Goal: Transaction & Acquisition: Purchase product/service

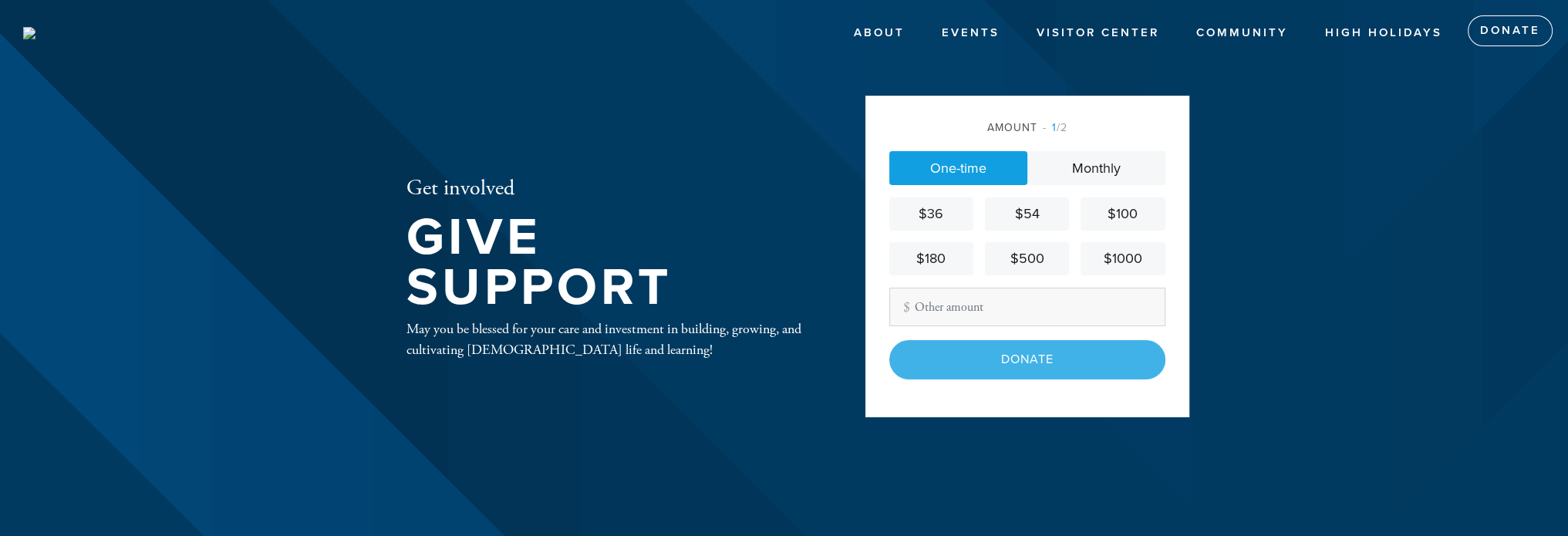
type input "200.00"
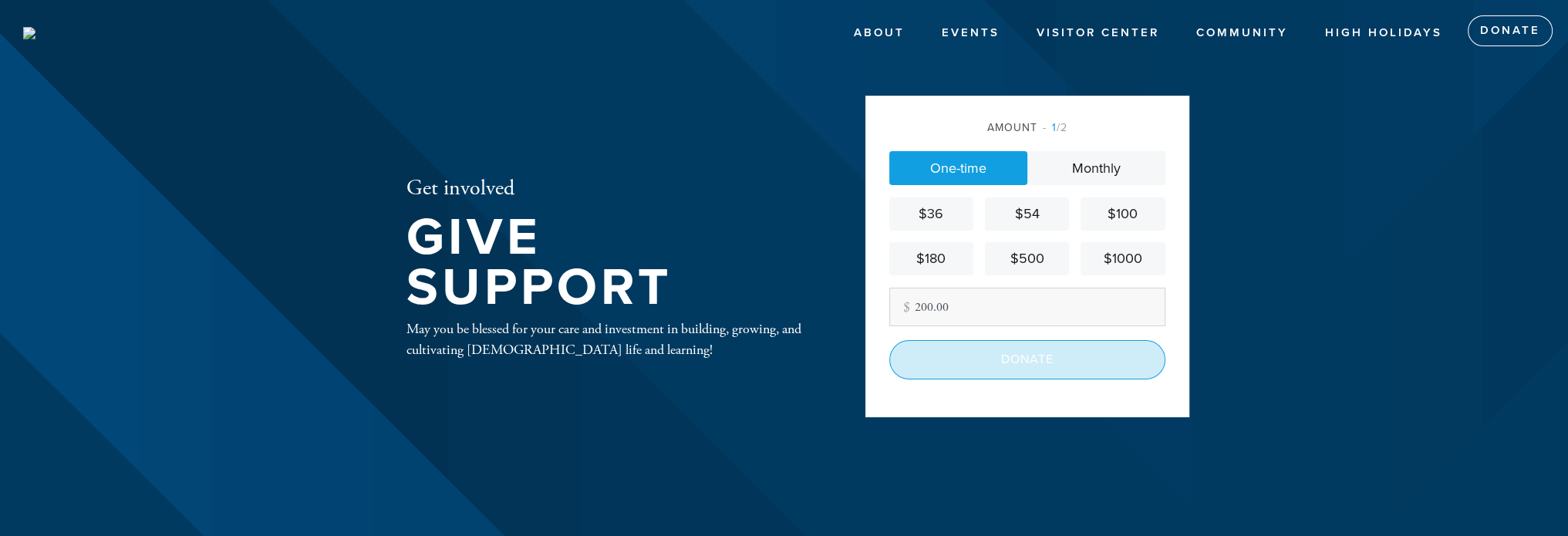
click at [1021, 359] on input "Donate" at bounding box center [1027, 359] width 276 height 38
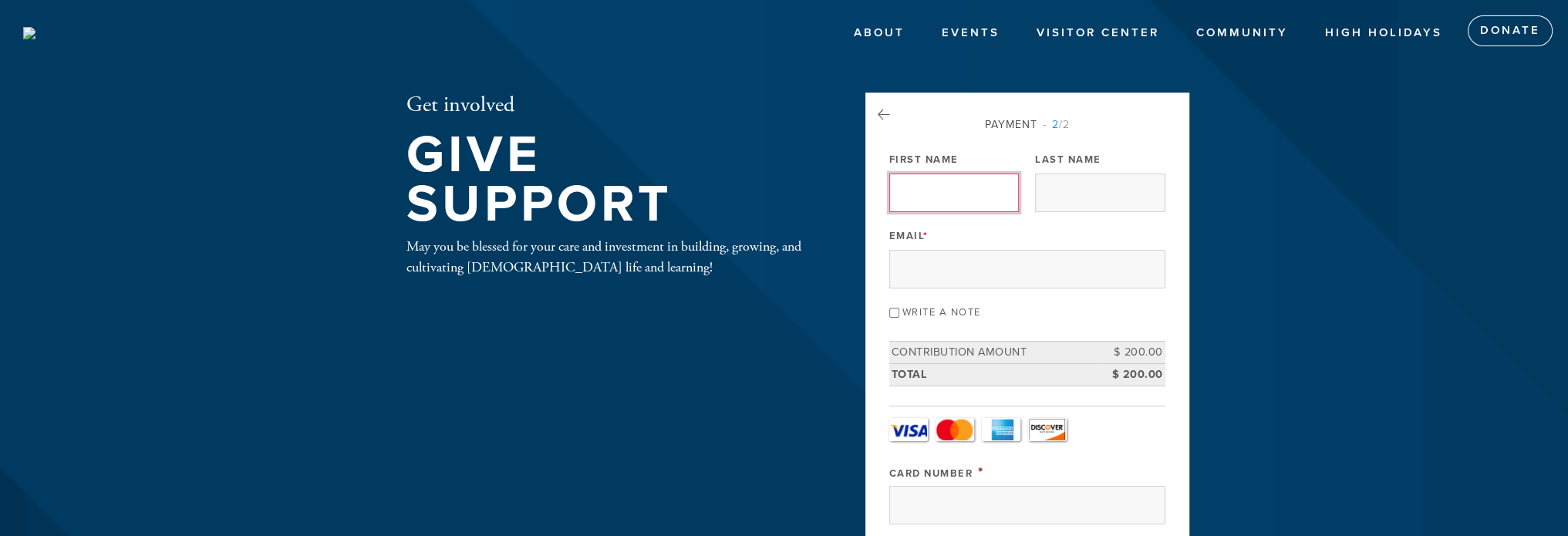
click at [940, 187] on input "First Name" at bounding box center [954, 193] width 130 height 38
type input "[PERSON_NAME]"
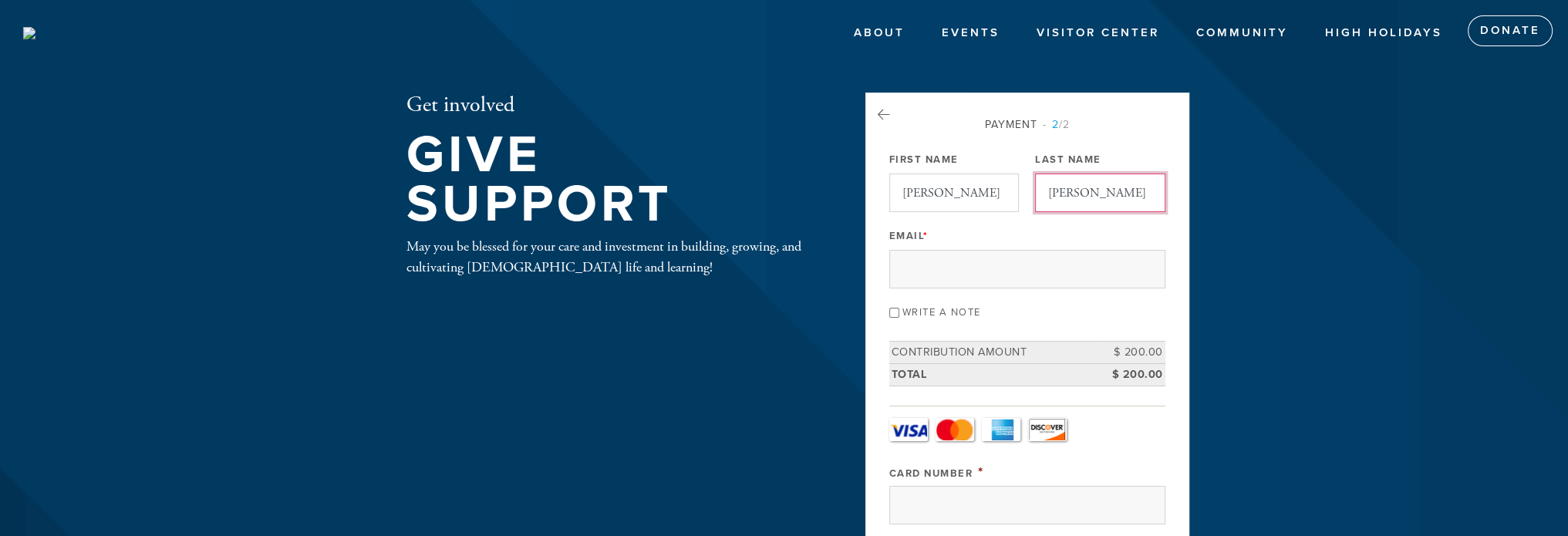
type input "[PERSON_NAME][EMAIL_ADDRESS][PERSON_NAME][DOMAIN_NAME]"
type input "M"
type input "[STREET_ADDRESS][PERSON_NAME]"
type input "NORTHRIDGE"
type input "[GEOGRAPHIC_DATA]"
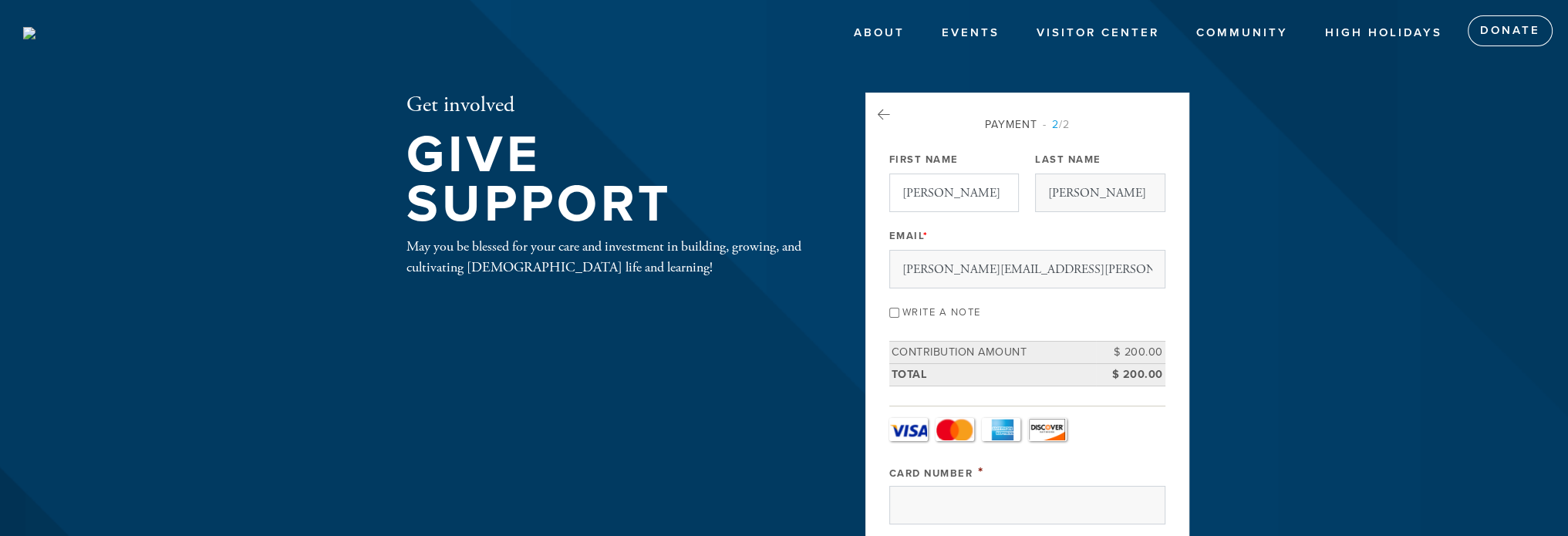
type input "CA"
type input "91324-1910"
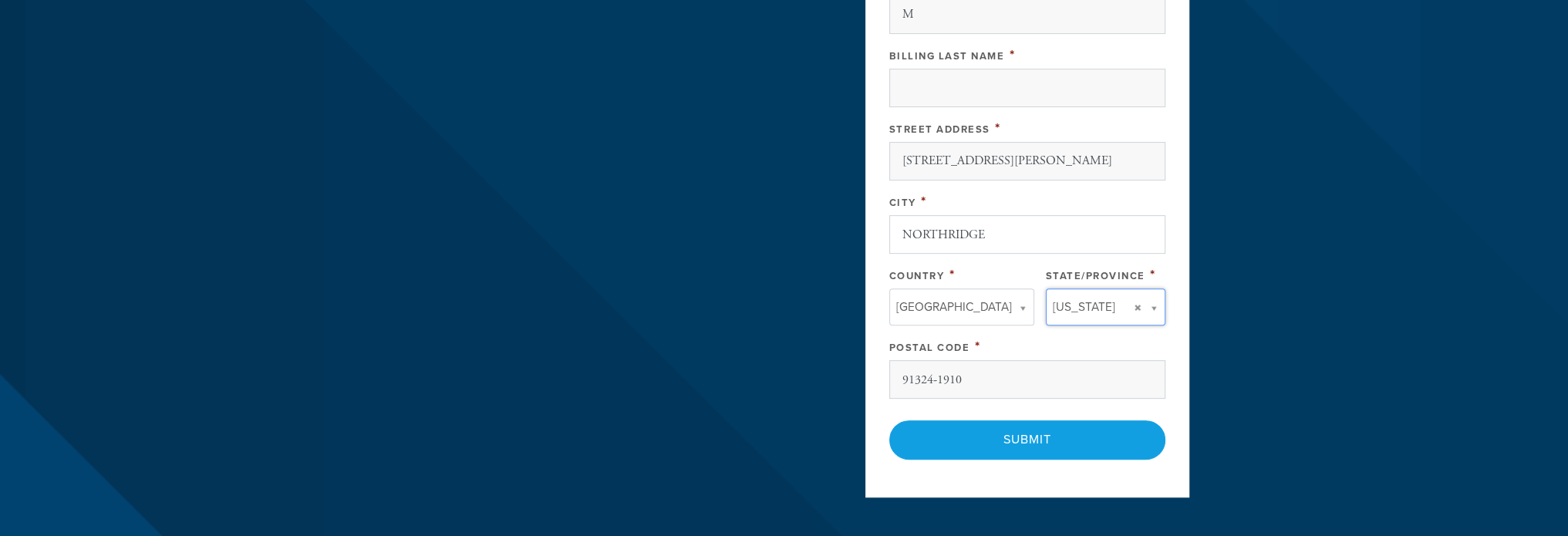
type input "CA"
type input "[GEOGRAPHIC_DATA]"
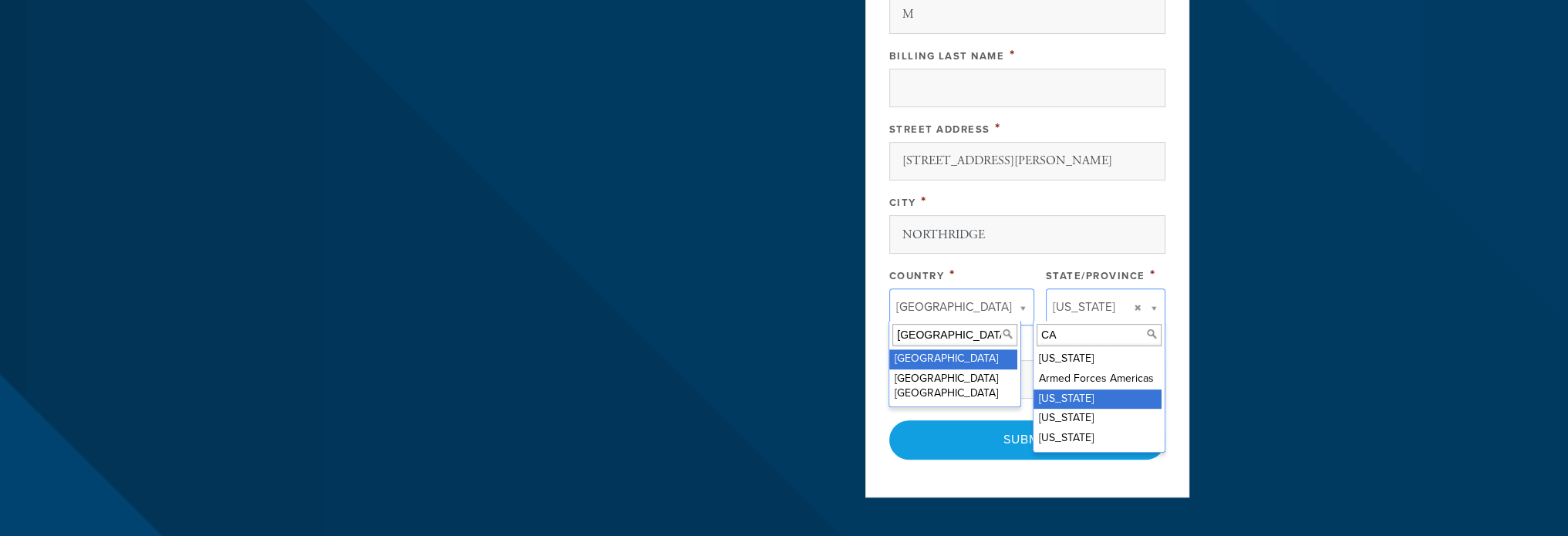
click at [975, 328] on input "[GEOGRAPHIC_DATA]" at bounding box center [954, 334] width 125 height 23
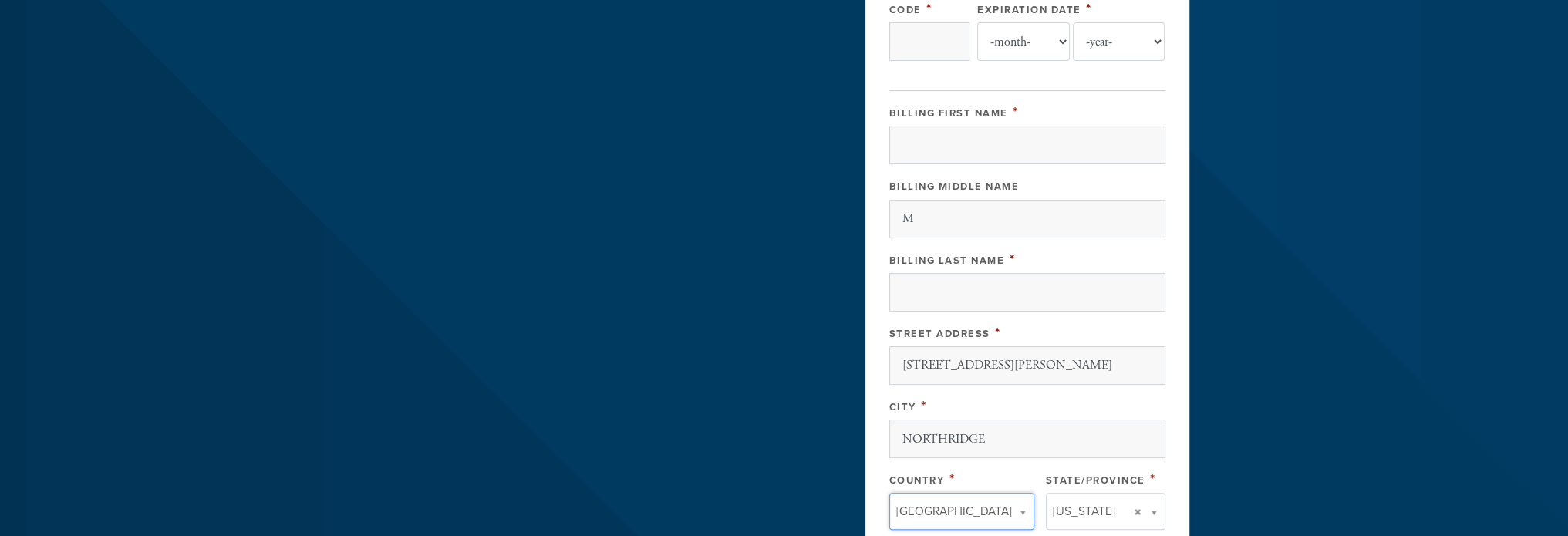
scroll to position [539, 0]
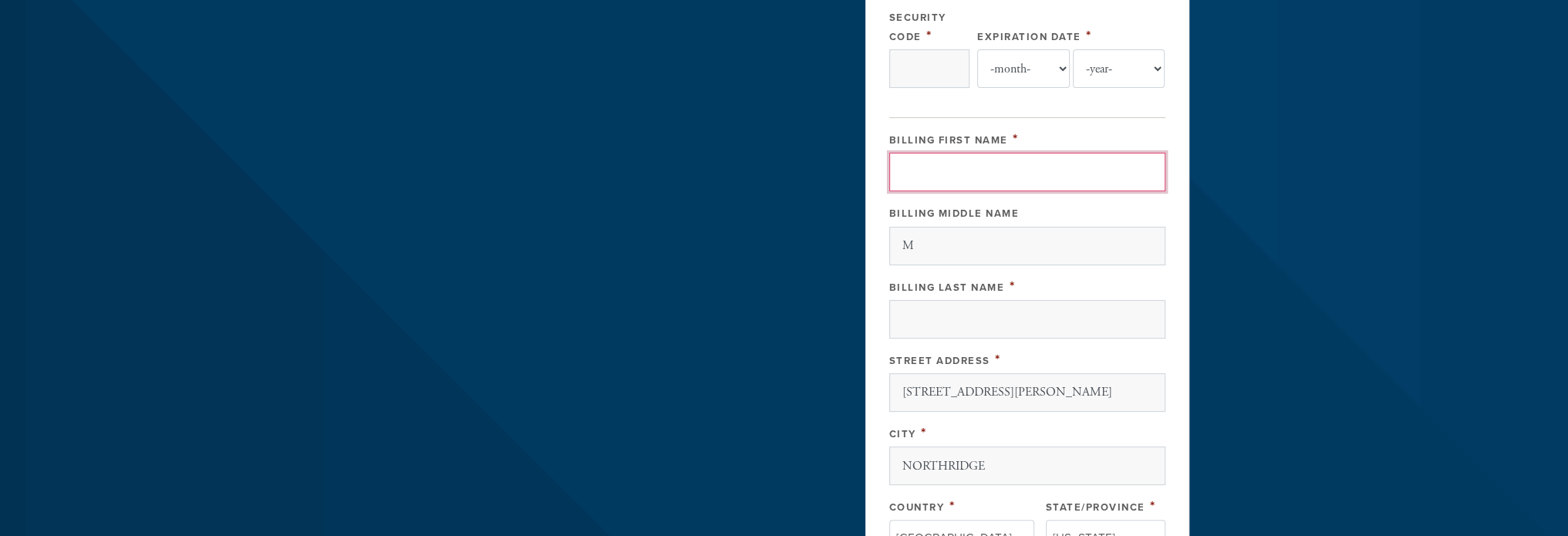
click at [945, 169] on input "Billing First Name" at bounding box center [1027, 172] width 276 height 38
type input "[PERSON_NAME]"
type input "[CREDIT_CARD_NUMBER]"
select select "6"
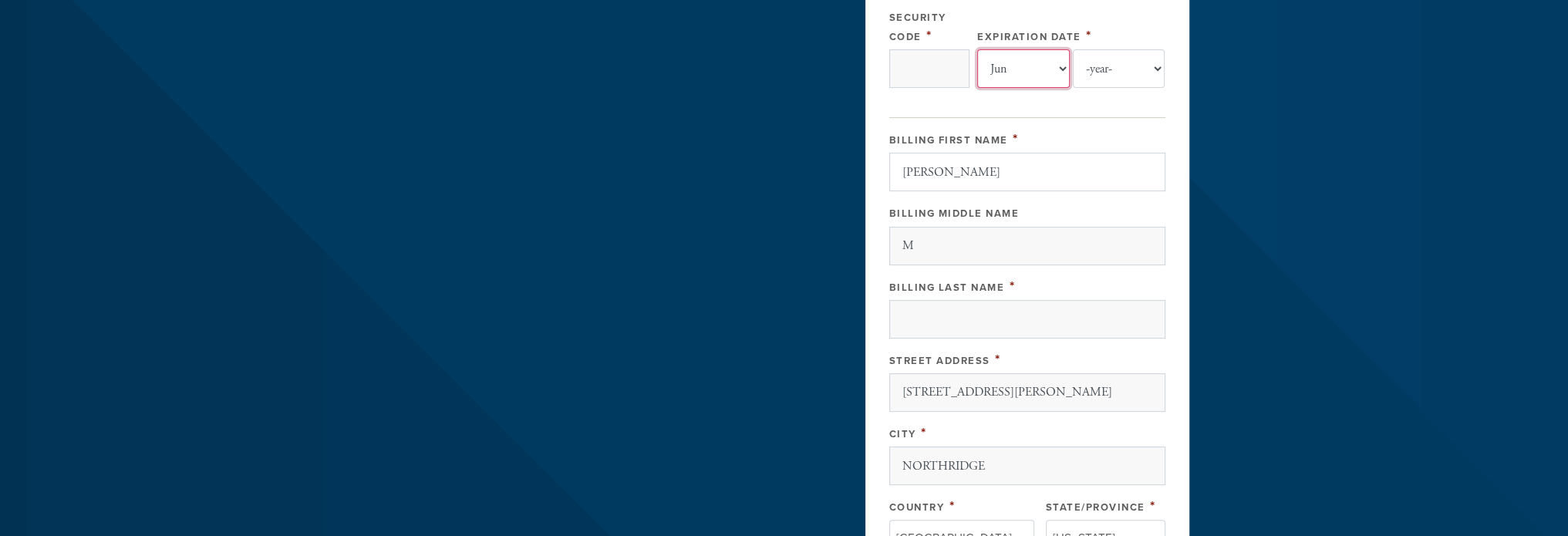
select select "2026"
type input "[PERSON_NAME]"
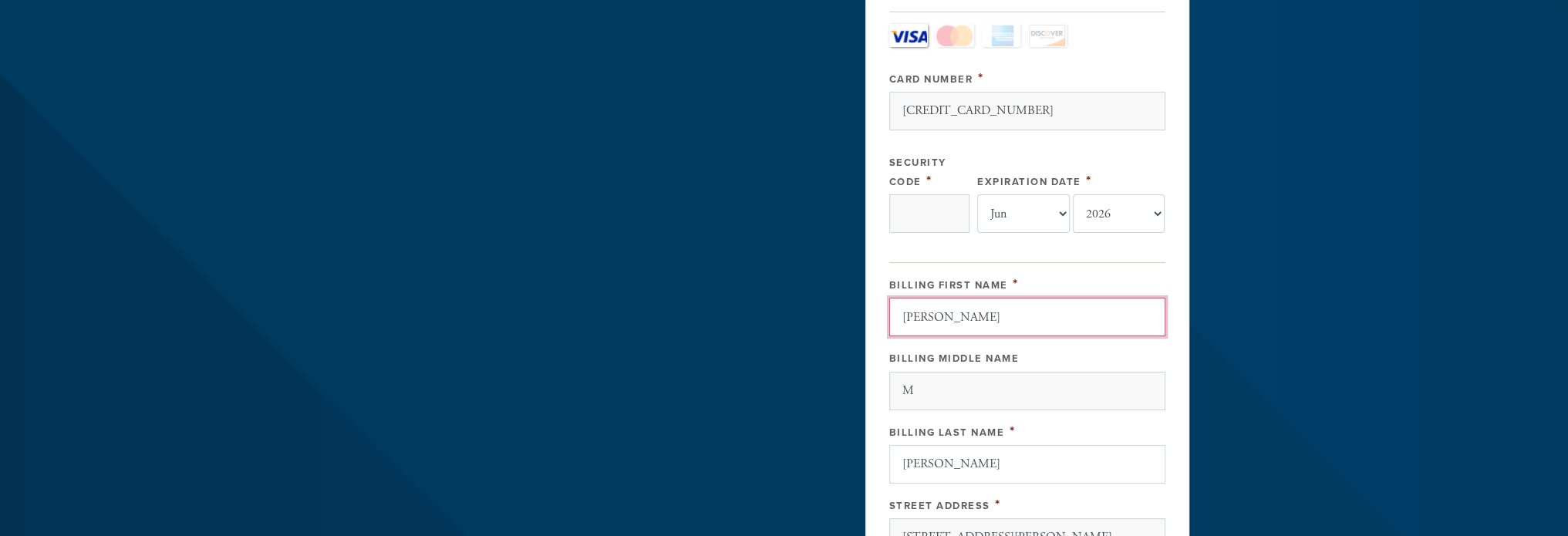
scroll to position [384, 0]
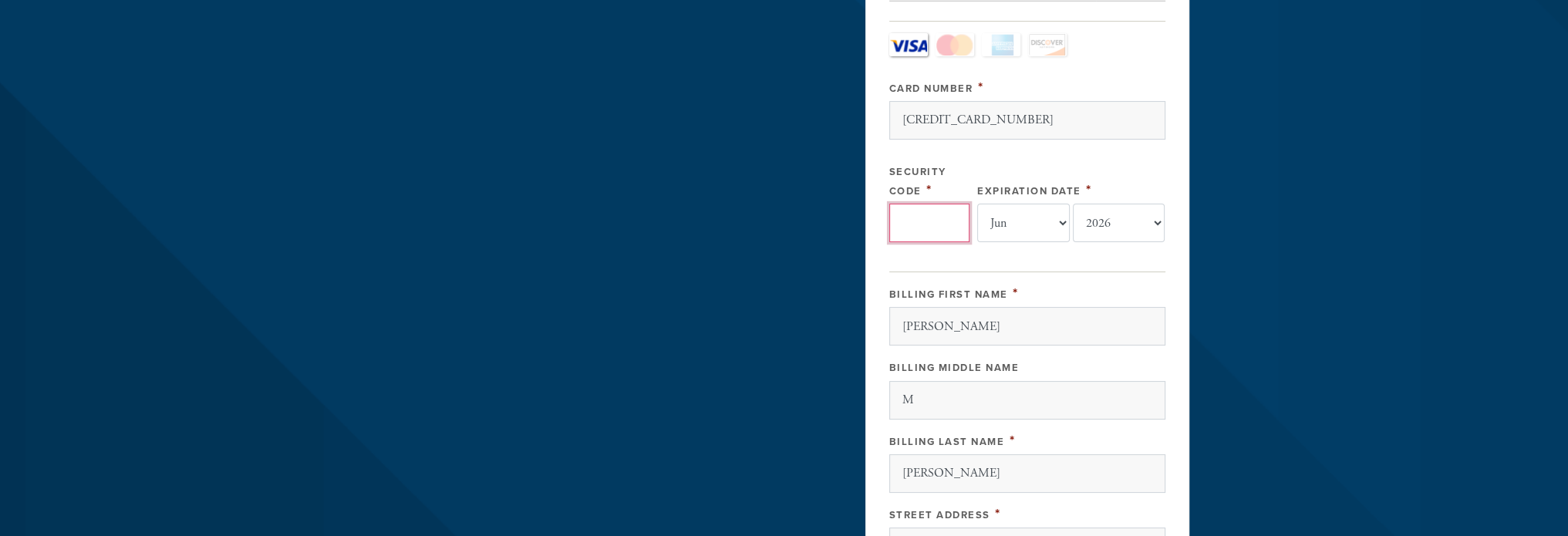
click at [929, 218] on input "Security Code" at bounding box center [929, 223] width 80 height 38
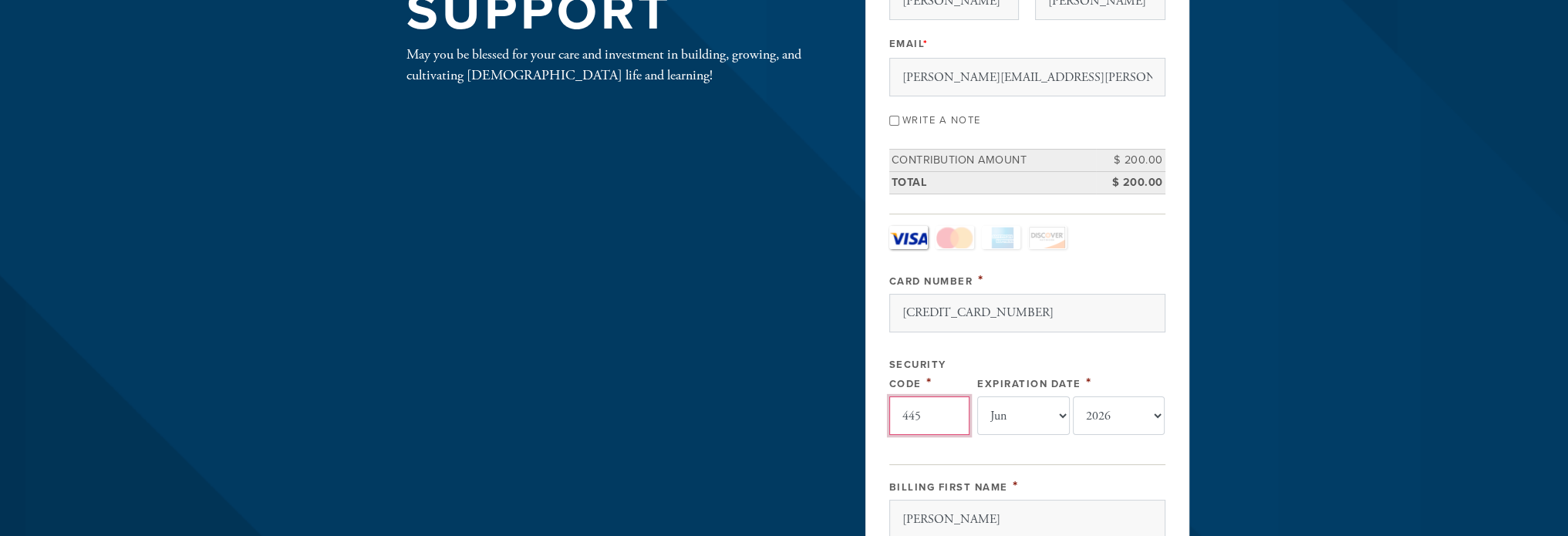
scroll to position [154, 0]
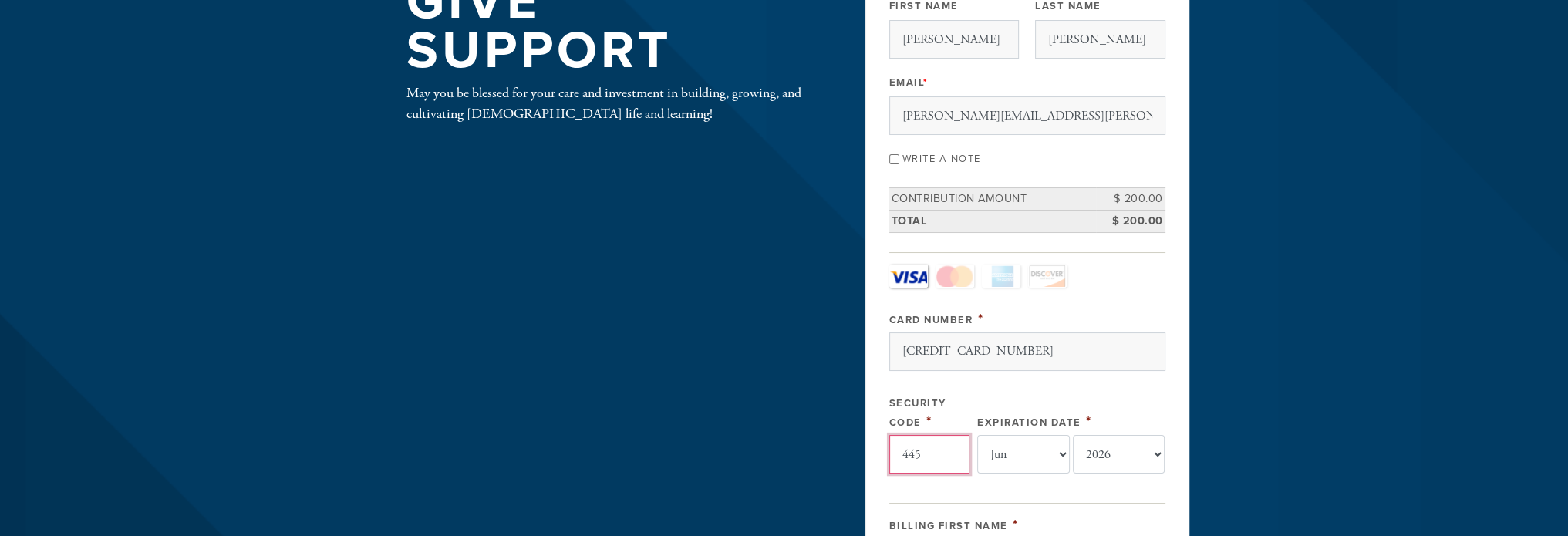
type input "445"
click at [891, 156] on input "Write a note" at bounding box center [894, 159] width 10 height 10
checkbox input "true"
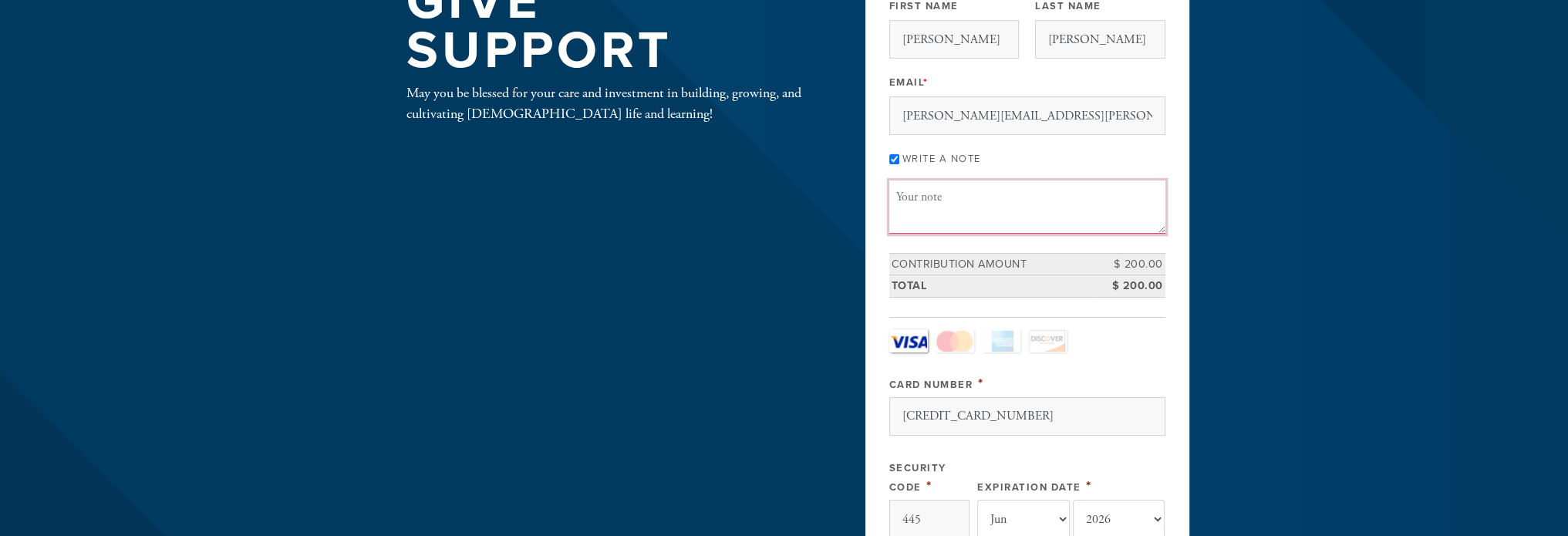
click at [921, 202] on textarea "Message or dedication" at bounding box center [1027, 207] width 276 height 53
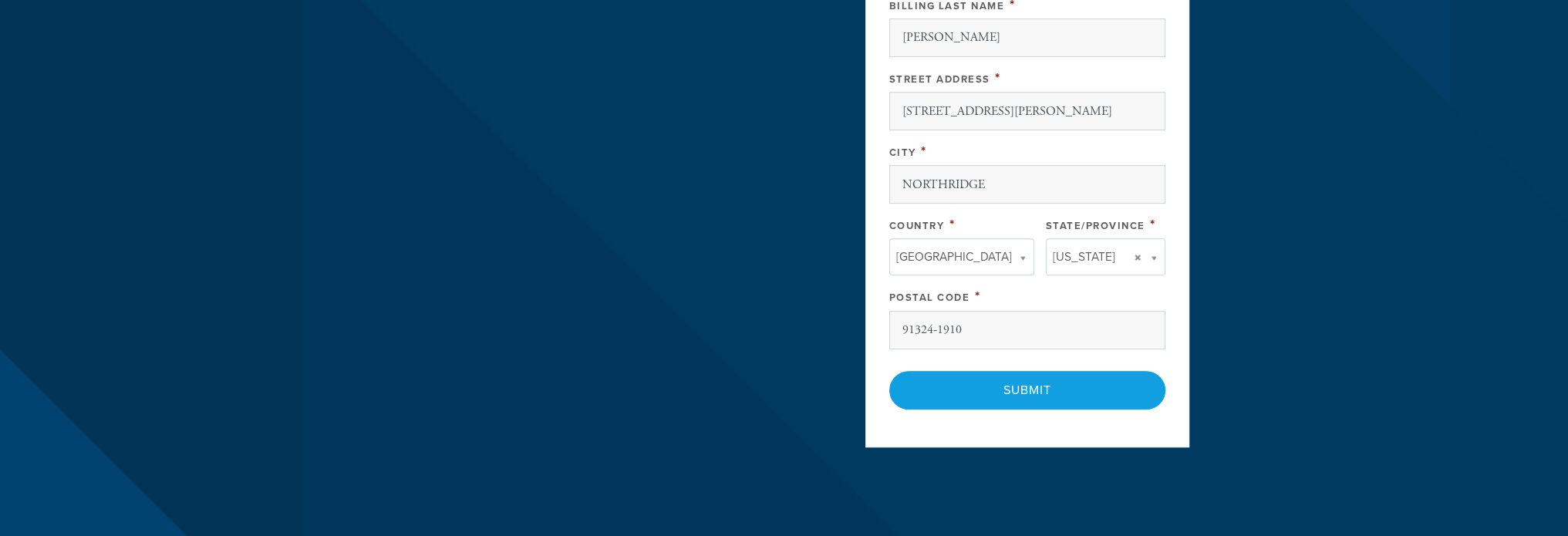
scroll to position [924, 0]
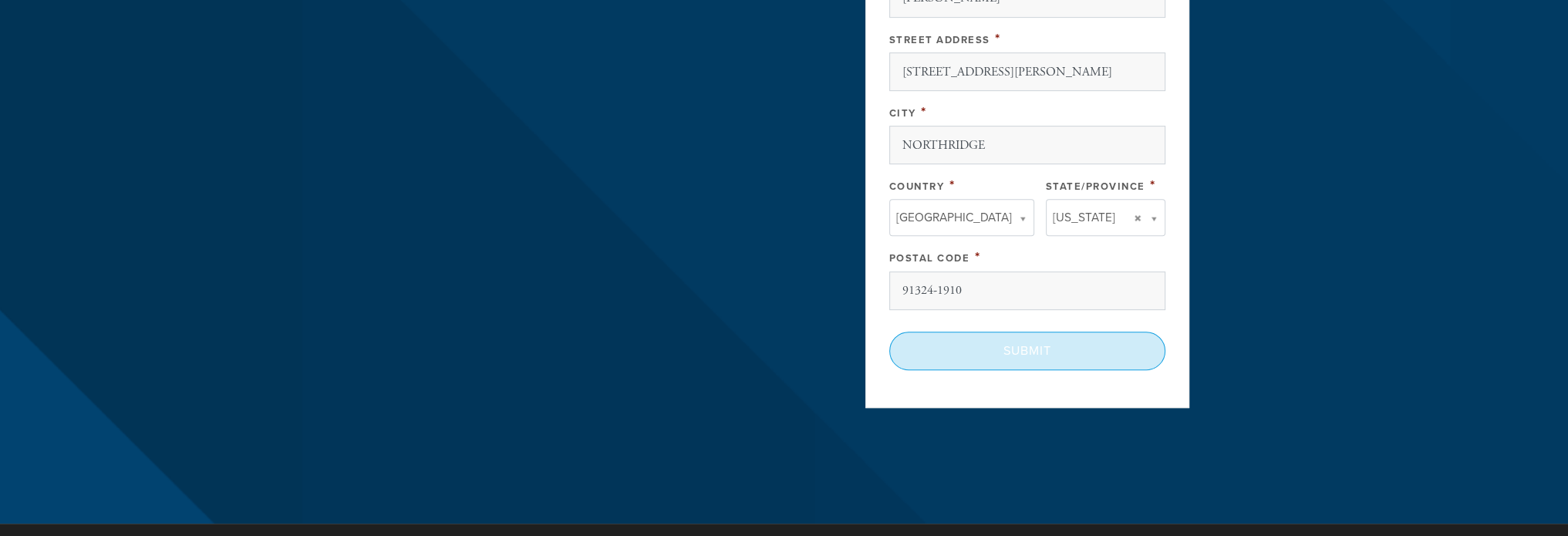
type textarea "In Honor of [PERSON_NAME] and [PERSON_NAME]"
click at [1035, 342] on input "Submit" at bounding box center [1027, 351] width 276 height 38
